Goal: Information Seeking & Learning: Learn about a topic

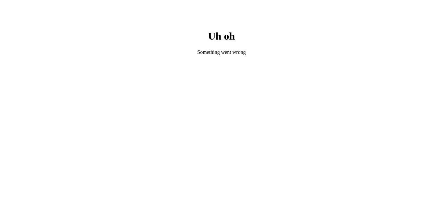
click at [198, 64] on div "Uh oh Something went wrong" at bounding box center [221, 42] width 216 height 78
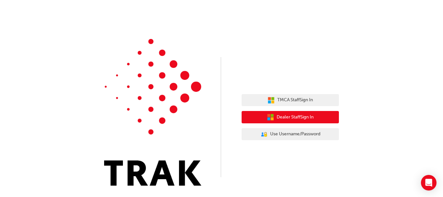
click at [302, 121] on button "Dealer Staff Sign In" at bounding box center [289, 117] width 97 height 12
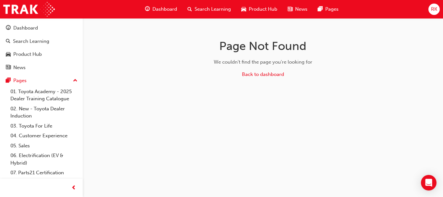
click at [431, 12] on span "RK" at bounding box center [434, 9] width 6 height 7
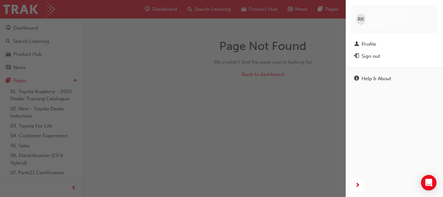
click at [315, 67] on div "button" at bounding box center [172, 98] width 345 height 197
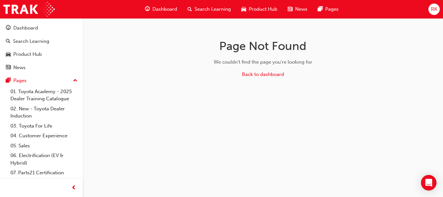
click at [159, 8] on span "Dashboard" at bounding box center [164, 9] width 25 height 7
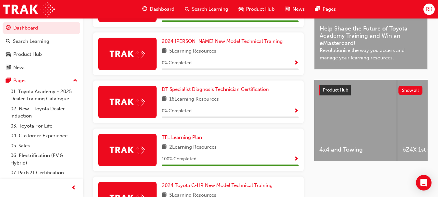
scroll to position [219, 0]
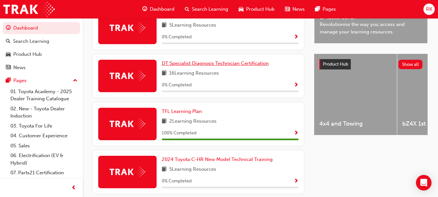
click at [244, 65] on span "DT Specialist Diagnosis Technician Certification" at bounding box center [215, 63] width 107 height 6
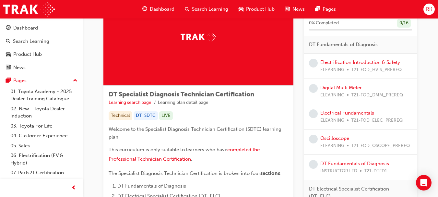
scroll to position [61, 0]
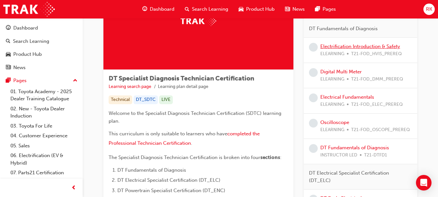
click at [336, 46] on link "Electrification Introduction & Safety" at bounding box center [360, 46] width 80 height 6
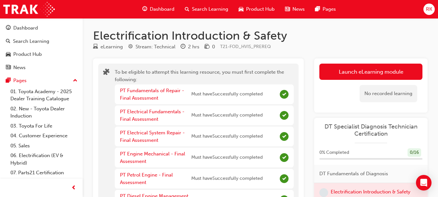
click at [380, 74] on button "Launch eLearning module" at bounding box center [370, 71] width 103 height 16
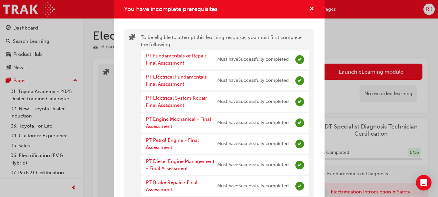
click at [380, 74] on div "You have incomplete prerequisites To be eligible to attempt this learning resou…" at bounding box center [219, 98] width 438 height 197
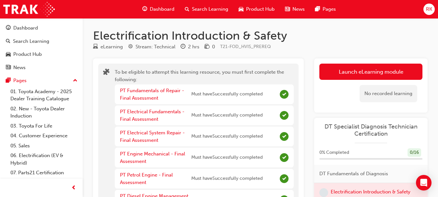
click at [380, 74] on button "Launch eLearning module" at bounding box center [370, 71] width 103 height 16
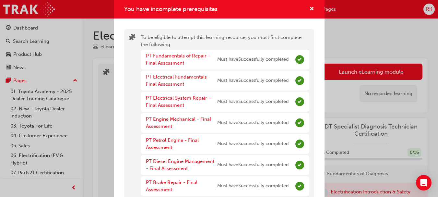
click at [323, 74] on div "You have incomplete prerequisites To be eligible to attempt this learning resou…" at bounding box center [219, 98] width 438 height 197
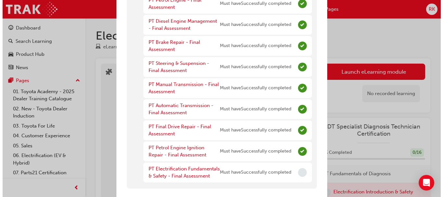
scroll to position [149, 0]
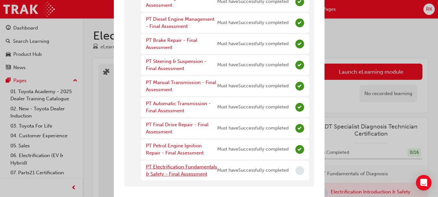
click at [165, 168] on link "PT Electrification Fundamentals & Safety - Final Assessment" at bounding box center [181, 170] width 71 height 13
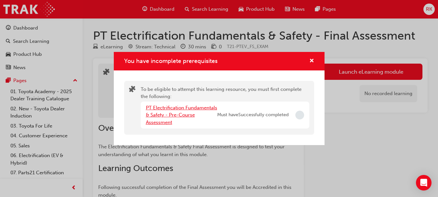
click at [180, 114] on link "PT Electrification Fundamentals & Safety - Pre-Course Assessment" at bounding box center [181, 115] width 71 height 20
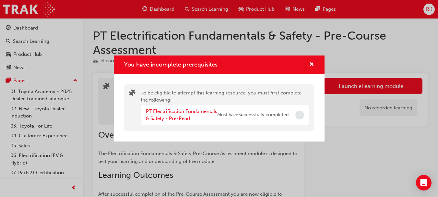
click at [180, 114] on div "PT Electrification Fundamentals & Safety - Pre-Read" at bounding box center [181, 115] width 71 height 15
click at [179, 111] on link "PT Electrification Fundamentals & Safety - Pre-Read" at bounding box center [181, 114] width 71 height 13
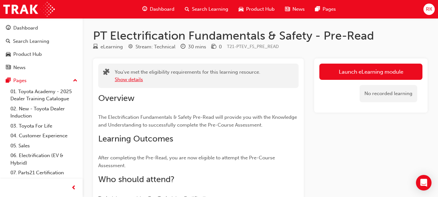
click at [130, 77] on button "Show details" at bounding box center [129, 79] width 28 height 7
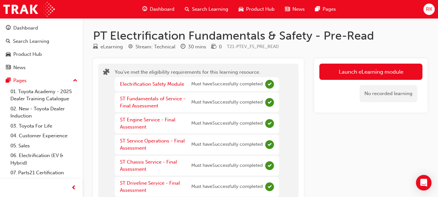
click at [348, 74] on link "Launch eLearning module" at bounding box center [370, 71] width 103 height 16
